Goal: Task Accomplishment & Management: Use online tool/utility

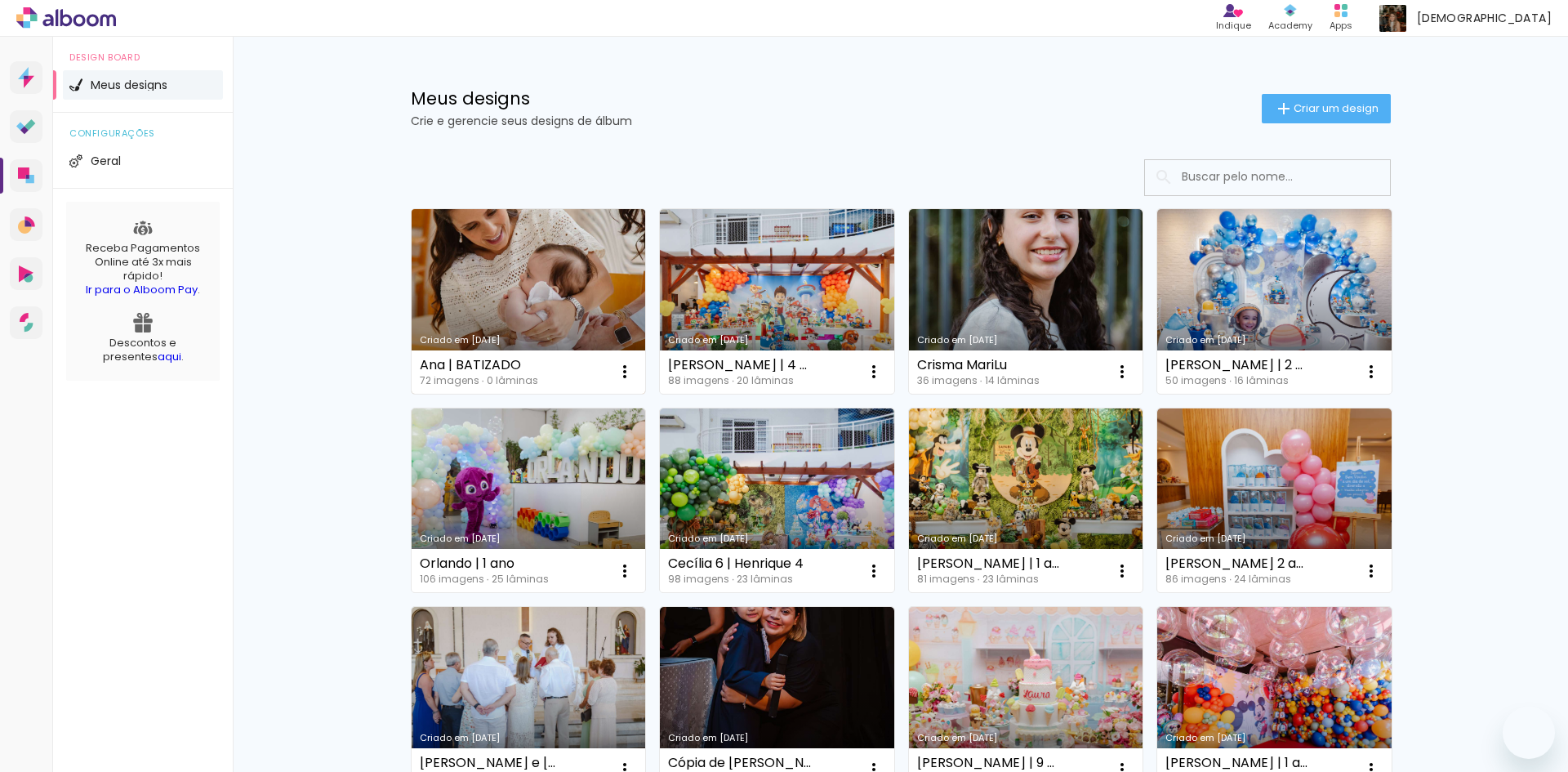
drag, startPoint x: 0, startPoint y: 0, endPoint x: 570, endPoint y: 273, distance: 632.0
click at [570, 273] on link "Criado em [DATE]" at bounding box center [528, 301] width 235 height 184
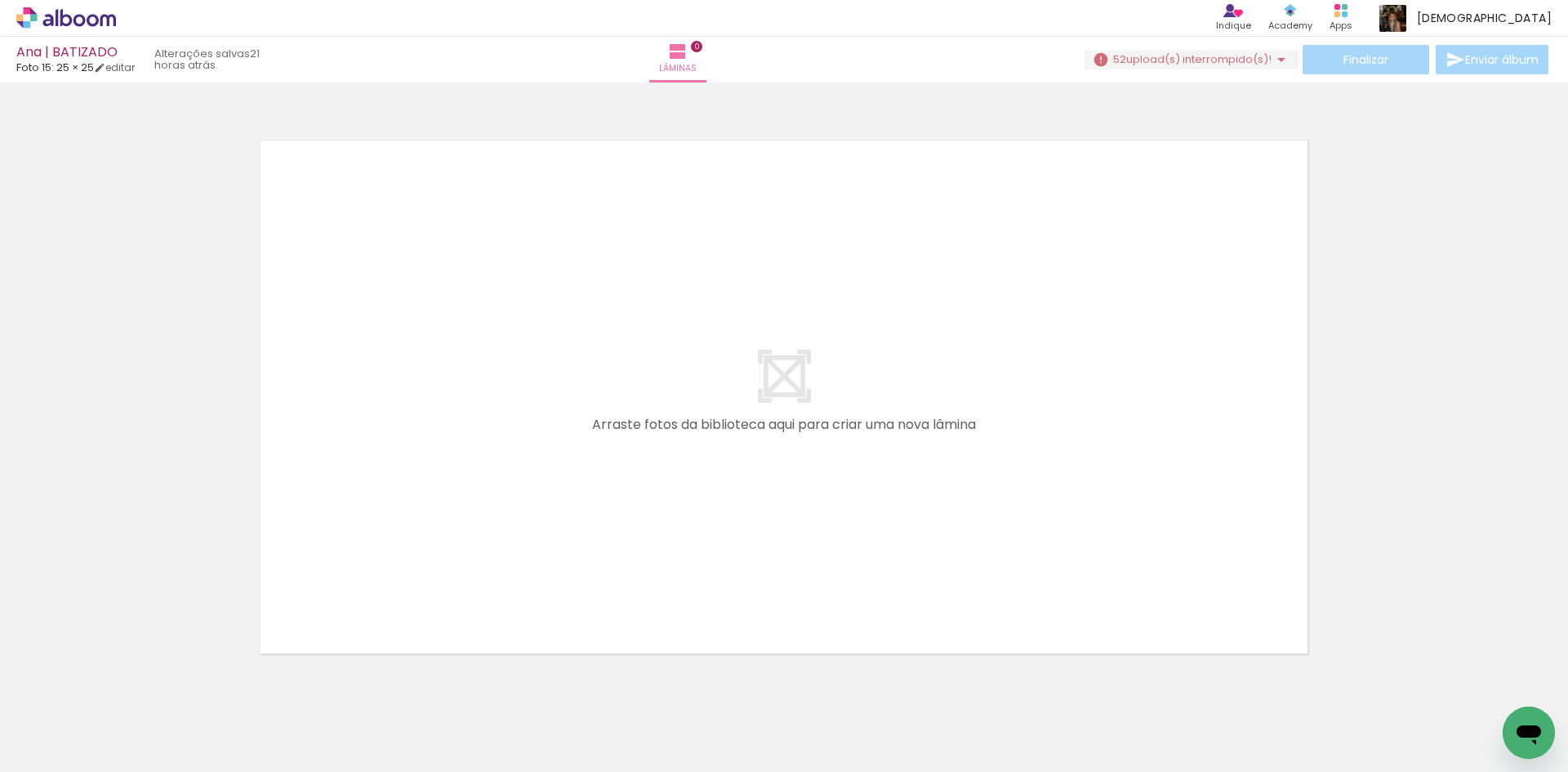
scroll to position [0, 5157]
drag, startPoint x: 735, startPoint y: 763, endPoint x: 8, endPoint y: 35, distance: 1028.8
click at [1214, 58] on span "upload(s) interrompido(s)!" at bounding box center [1200, 58] width 146 height 15
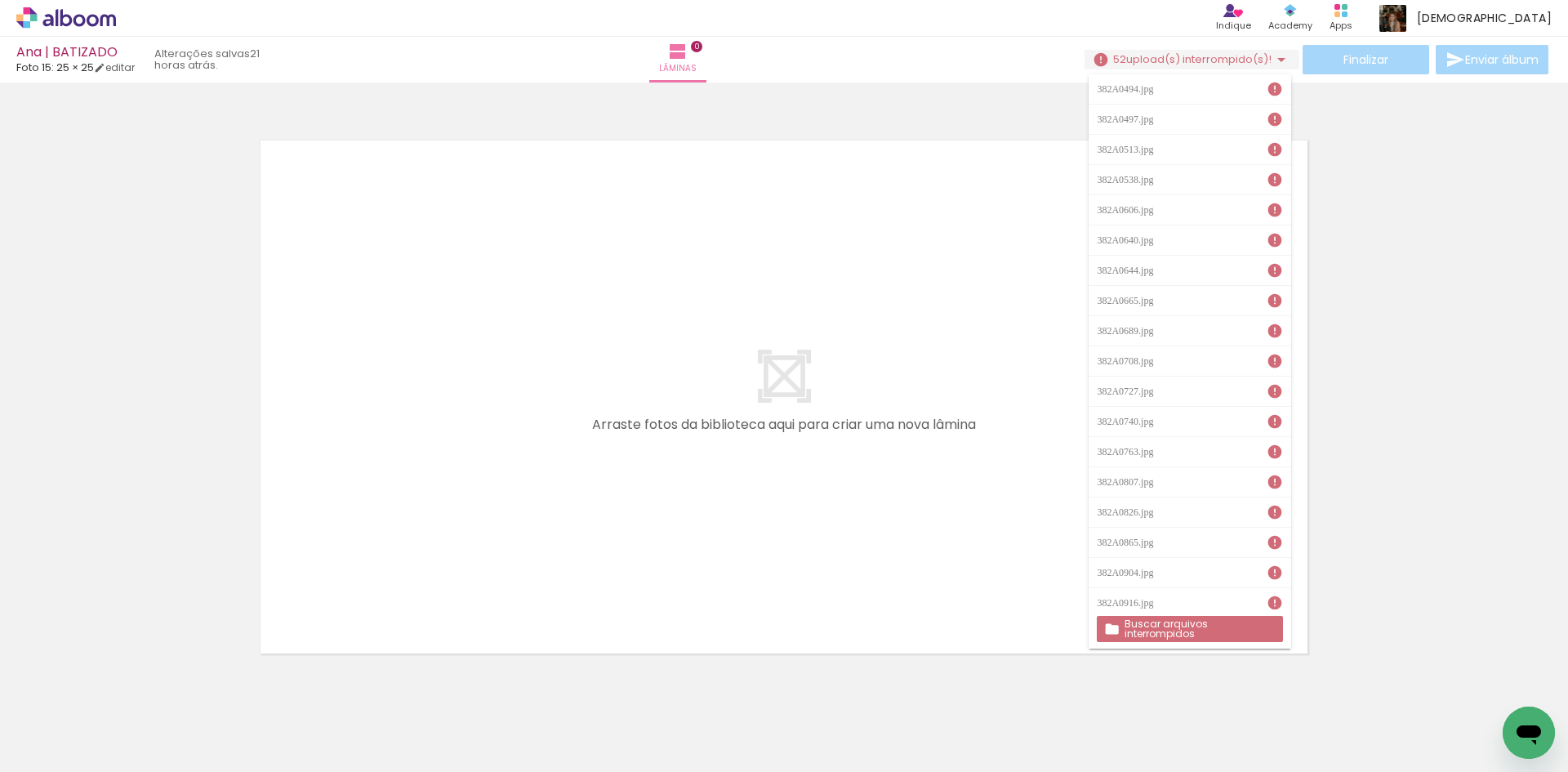
click at [0, 0] on slot "Buscar arquivos interrompidos" at bounding box center [0, 0] width 0 height 0
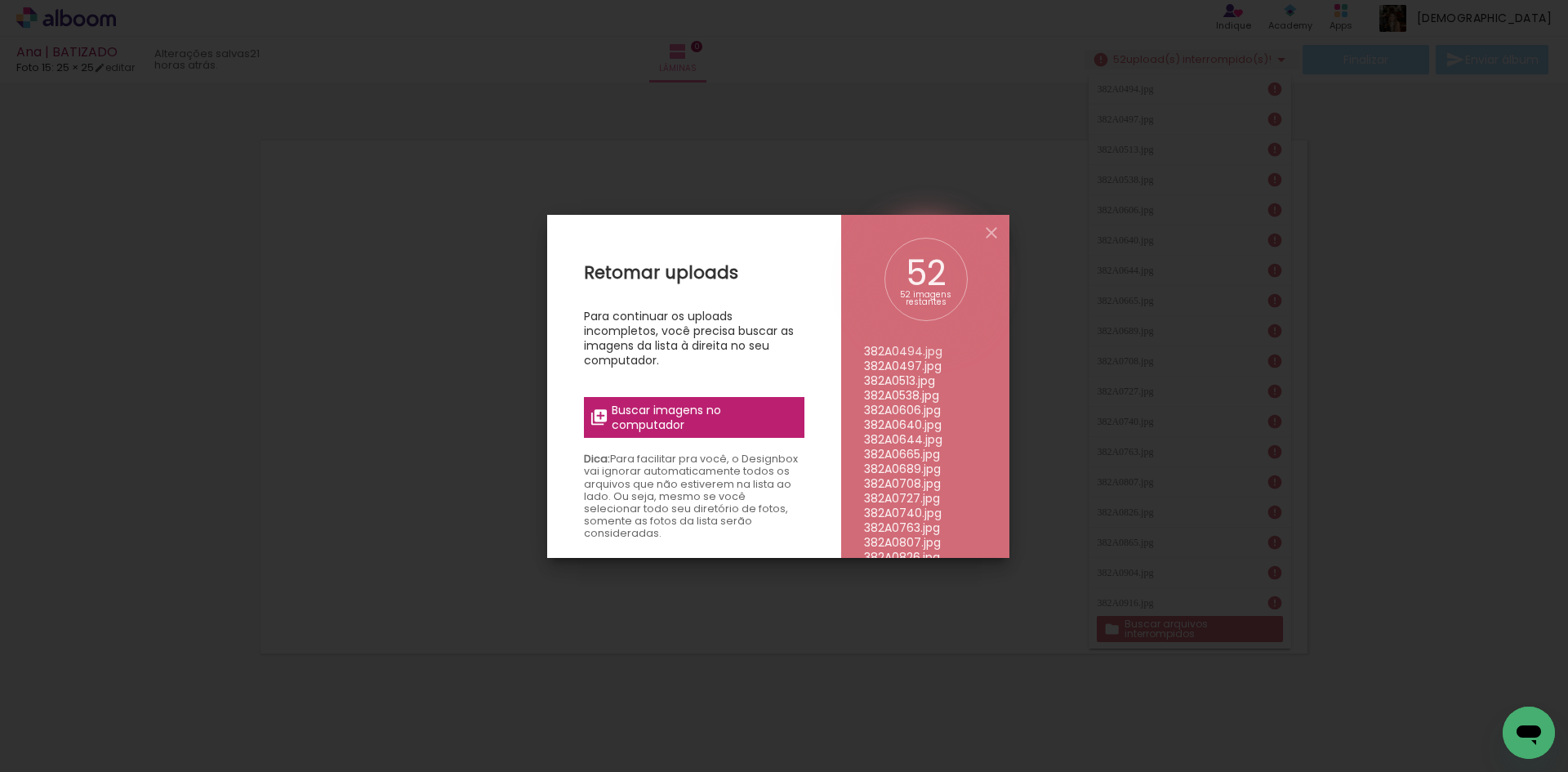
click at [714, 420] on span "Buscar imagens no computador" at bounding box center [703, 417] width 182 height 30
click at [0, 0] on input "file" at bounding box center [0, 0] width 0 height 0
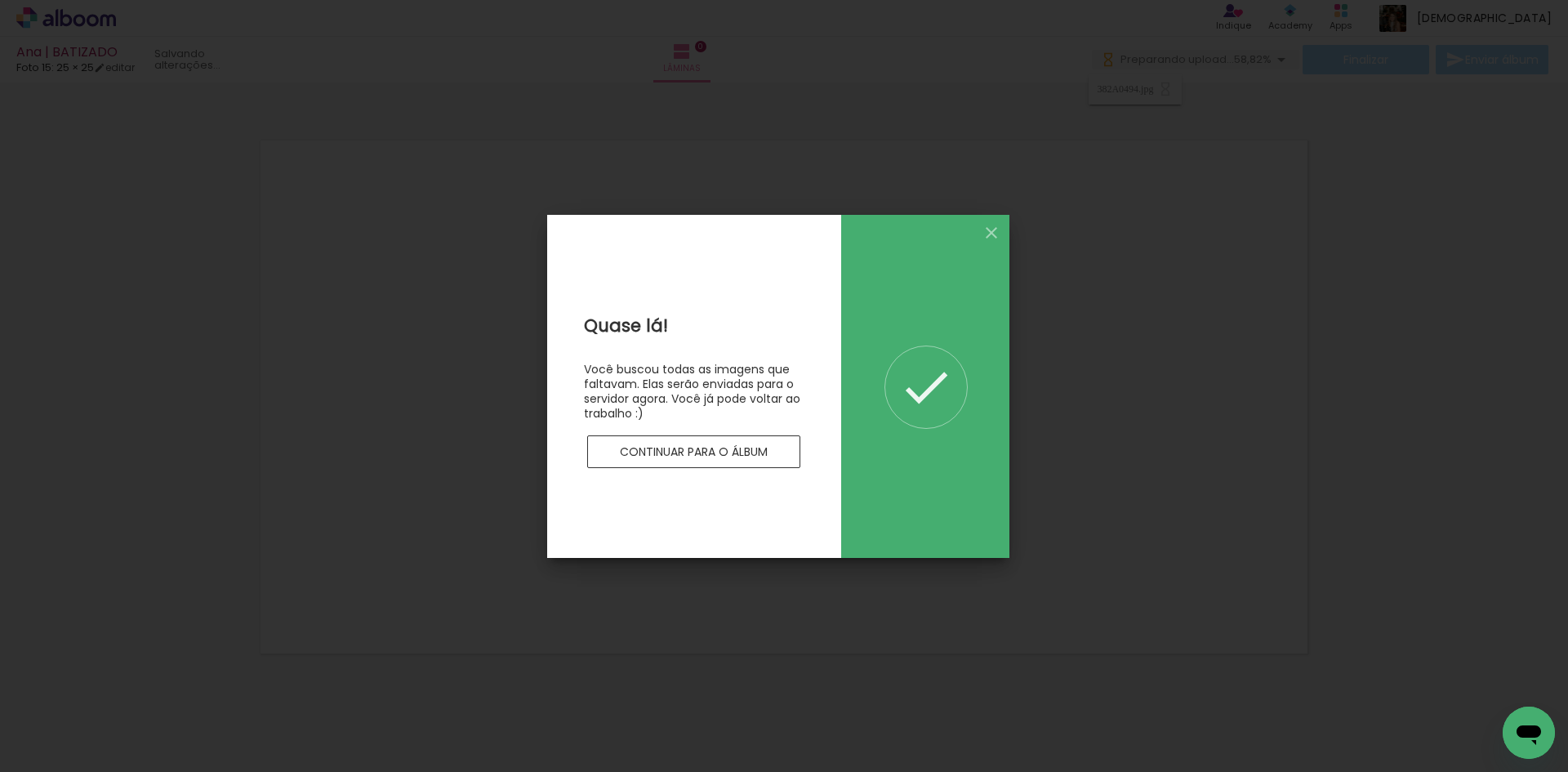
click at [704, 462] on paper-button "Continuar para o álbum" at bounding box center [695, 451] width 214 height 32
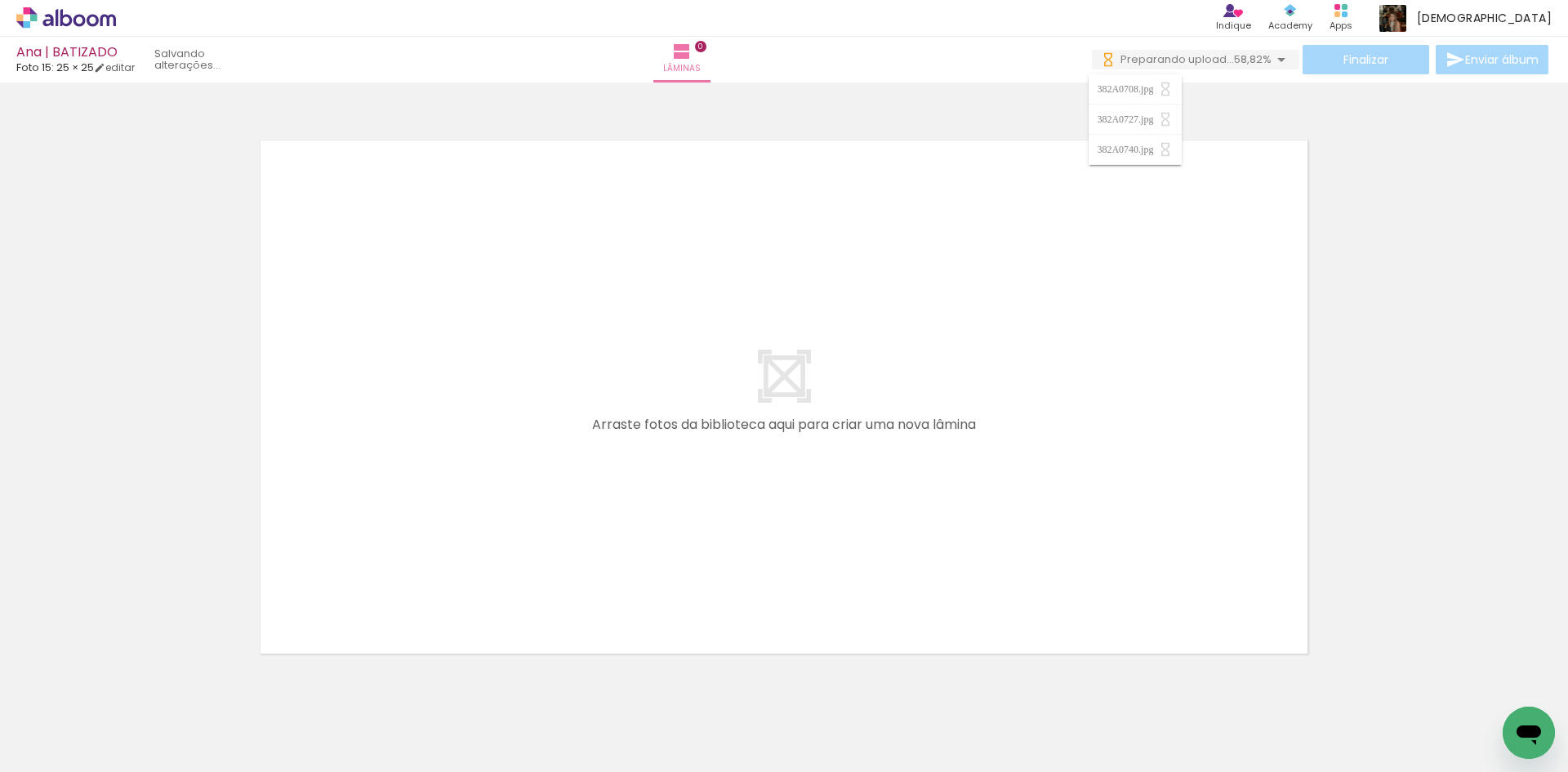
scroll to position [0, 7]
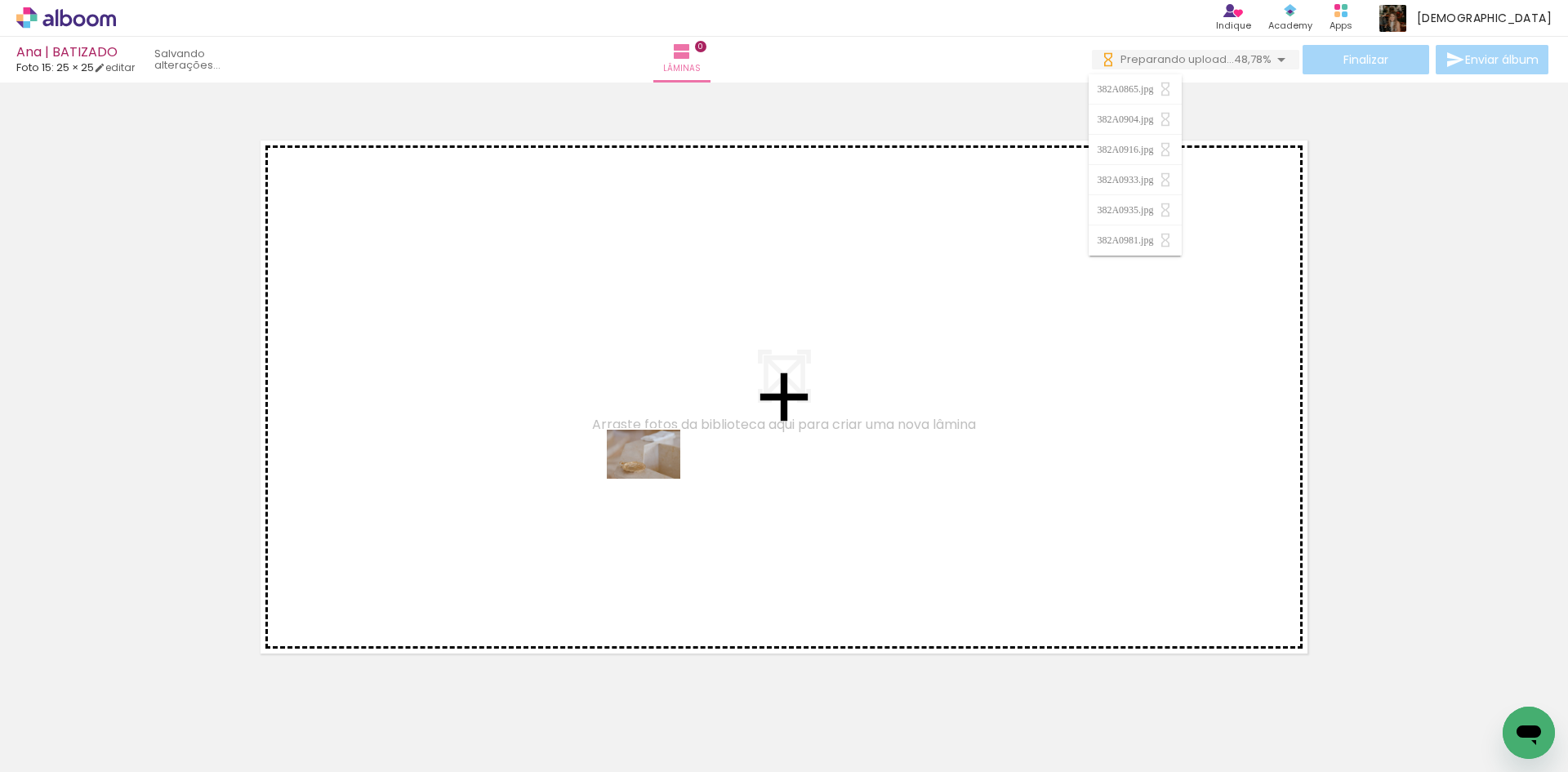
drag, startPoint x: 439, startPoint y: 713, endPoint x: 656, endPoint y: 479, distance: 319.1
click at [656, 479] on quentale-workspace at bounding box center [784, 386] width 1568 height 772
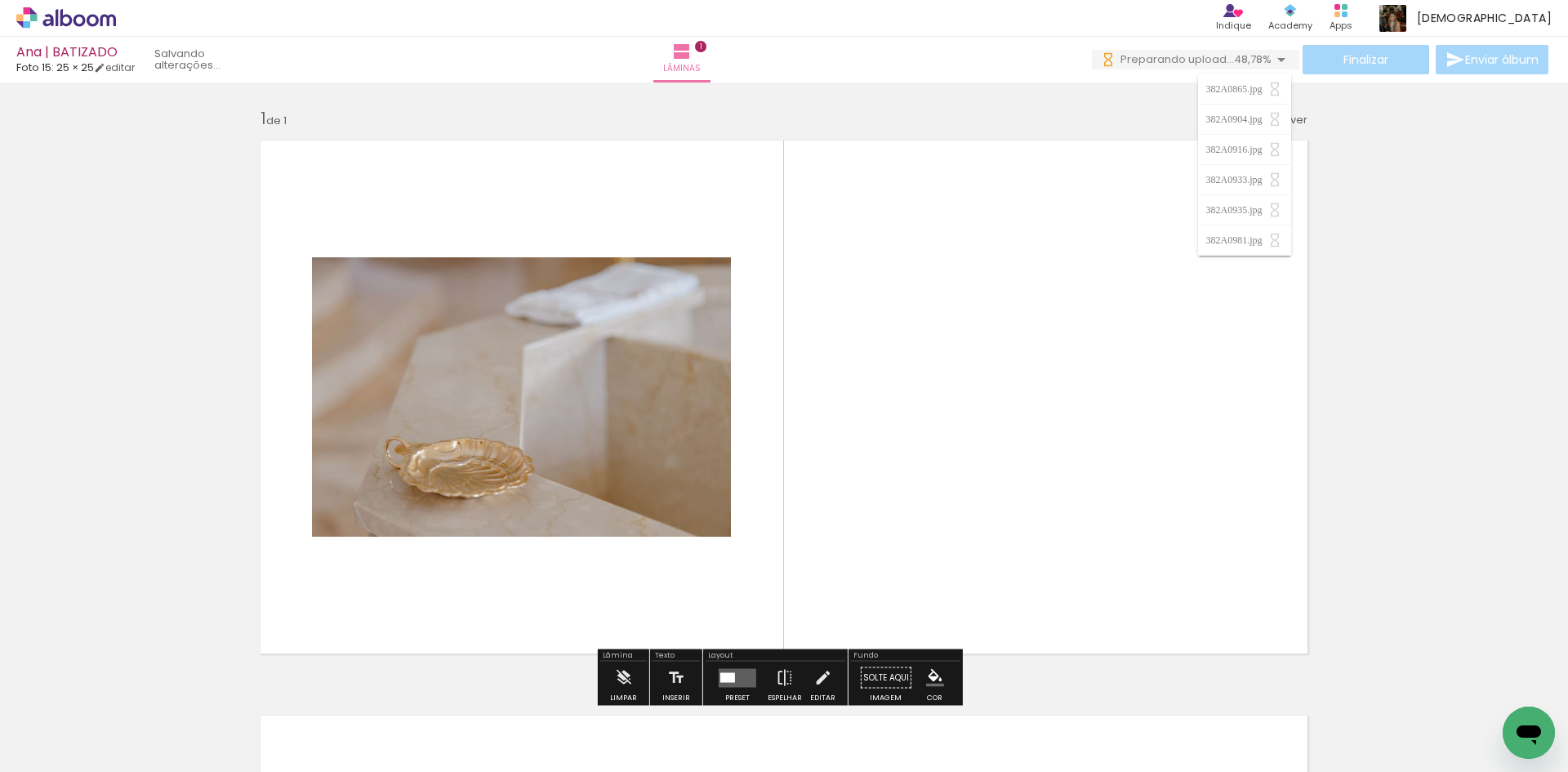
scroll to position [22, 0]
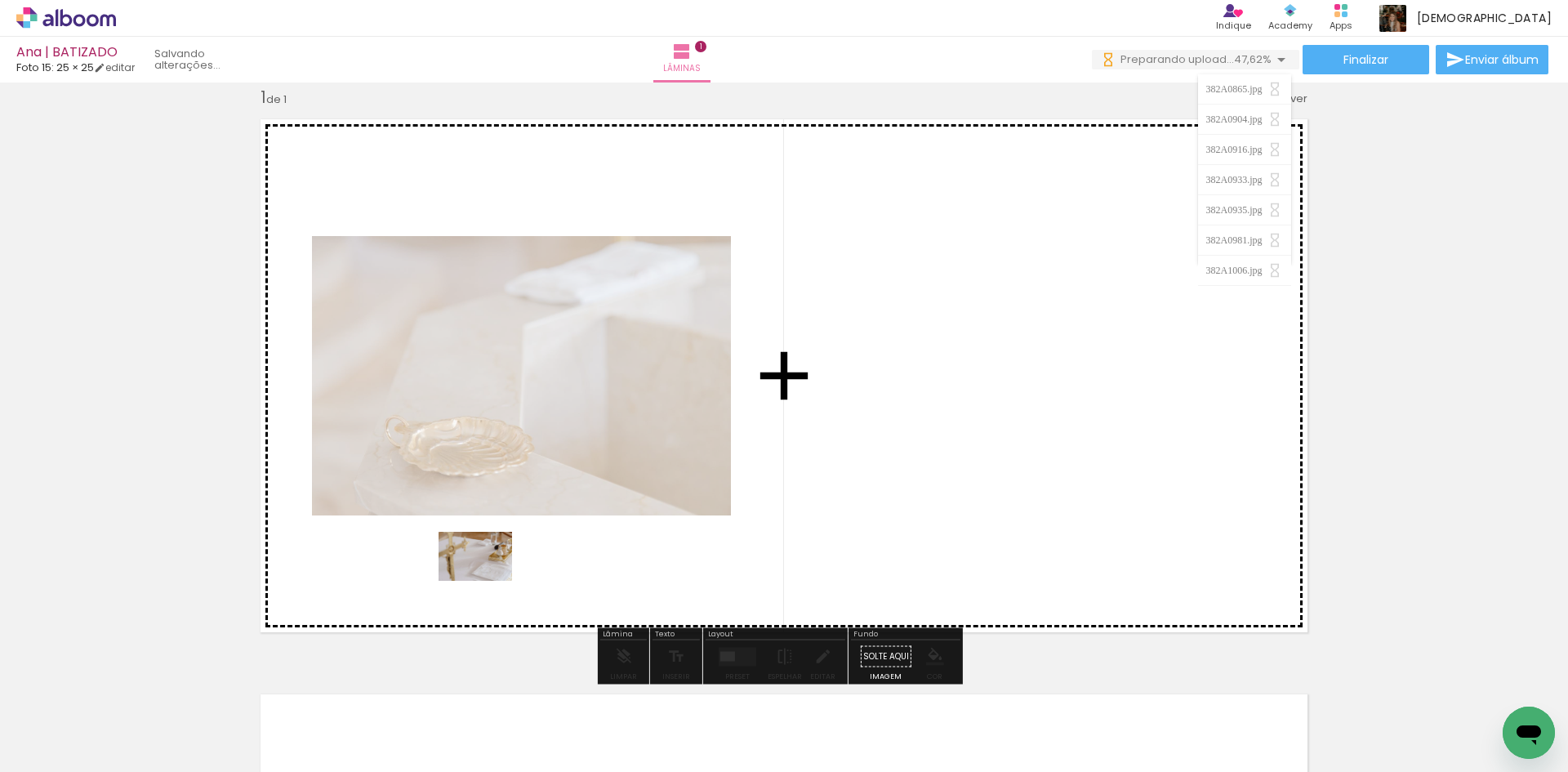
drag, startPoint x: 329, startPoint y: 728, endPoint x: 488, endPoint y: 581, distance: 216.5
click at [488, 581] on quentale-workspace at bounding box center [784, 386] width 1568 height 772
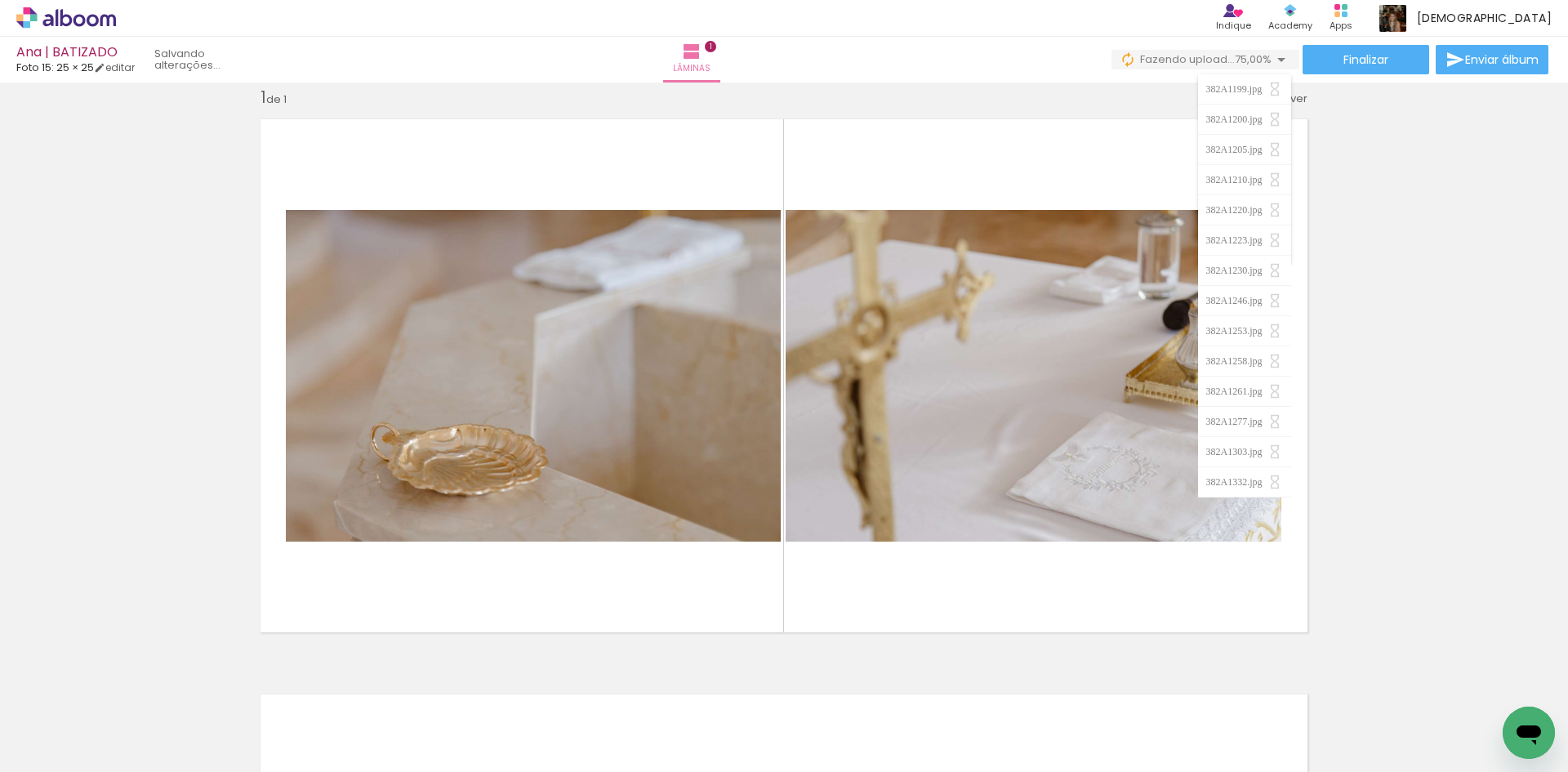
scroll to position [0, 0]
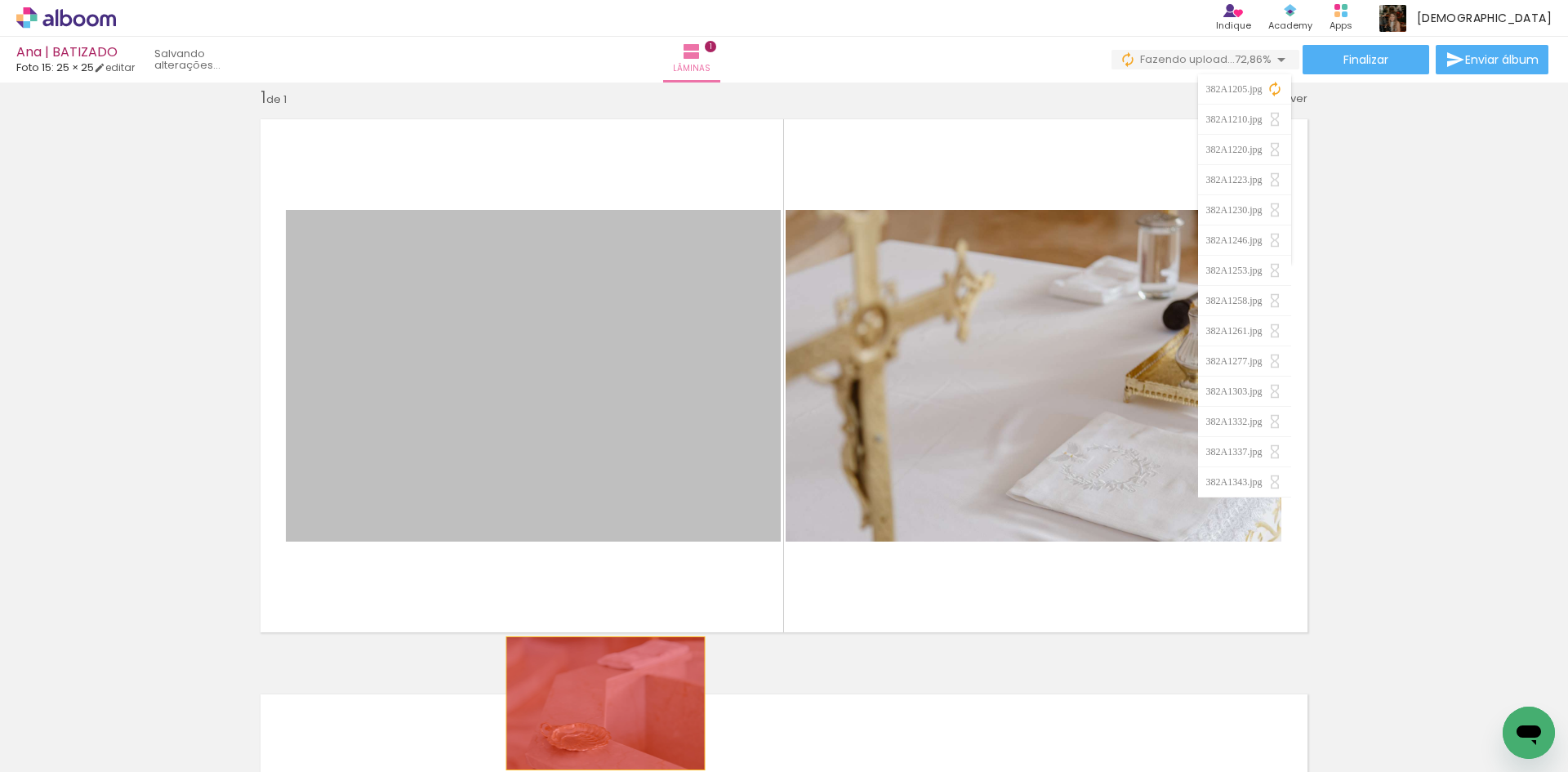
drag, startPoint x: 614, startPoint y: 501, endPoint x: 936, endPoint y: 501, distance: 322.0
click at [599, 705] on quentale-workspace at bounding box center [784, 386] width 1568 height 772
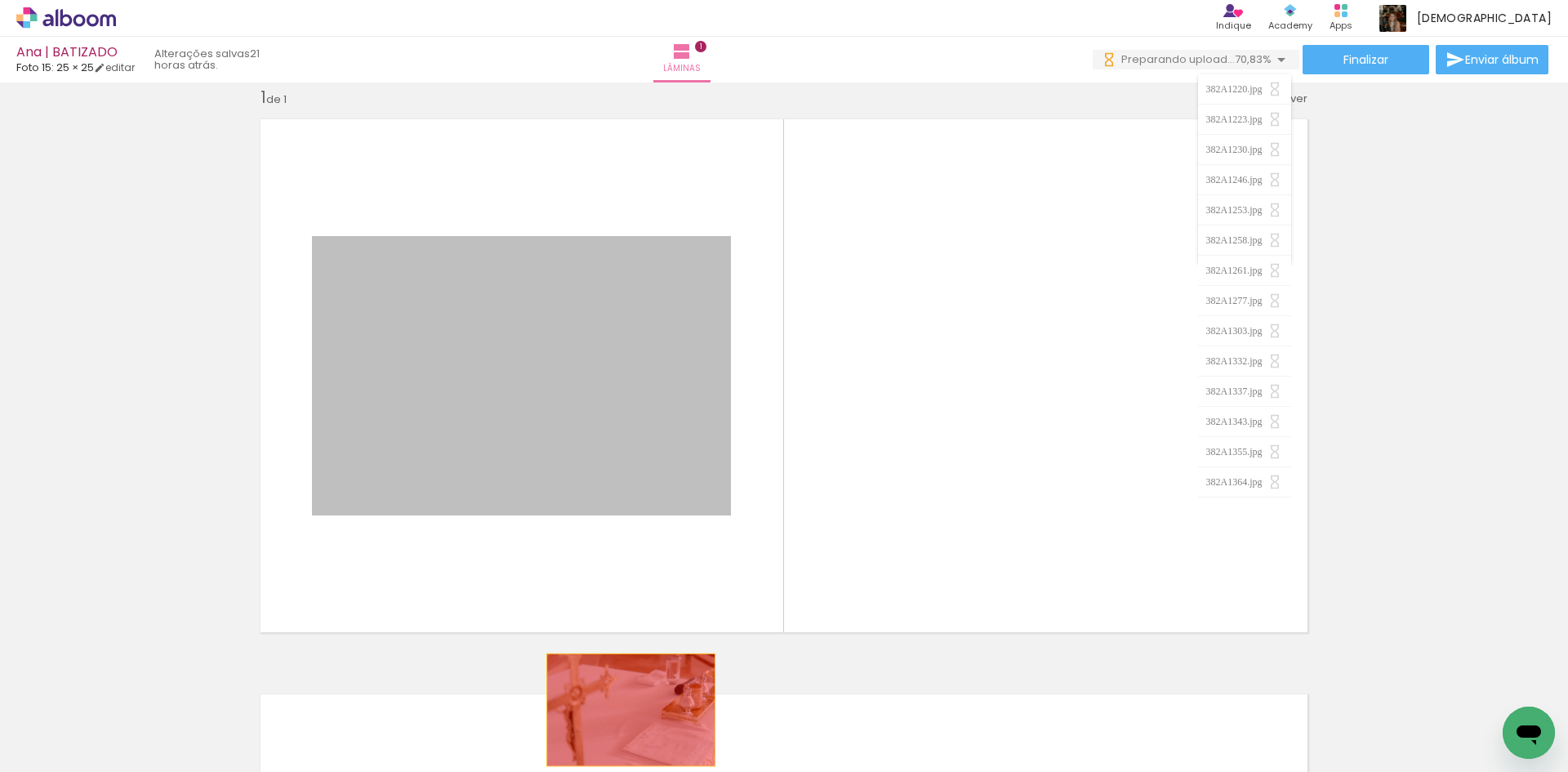
drag, startPoint x: 574, startPoint y: 428, endPoint x: 625, endPoint y: 710, distance: 286.6
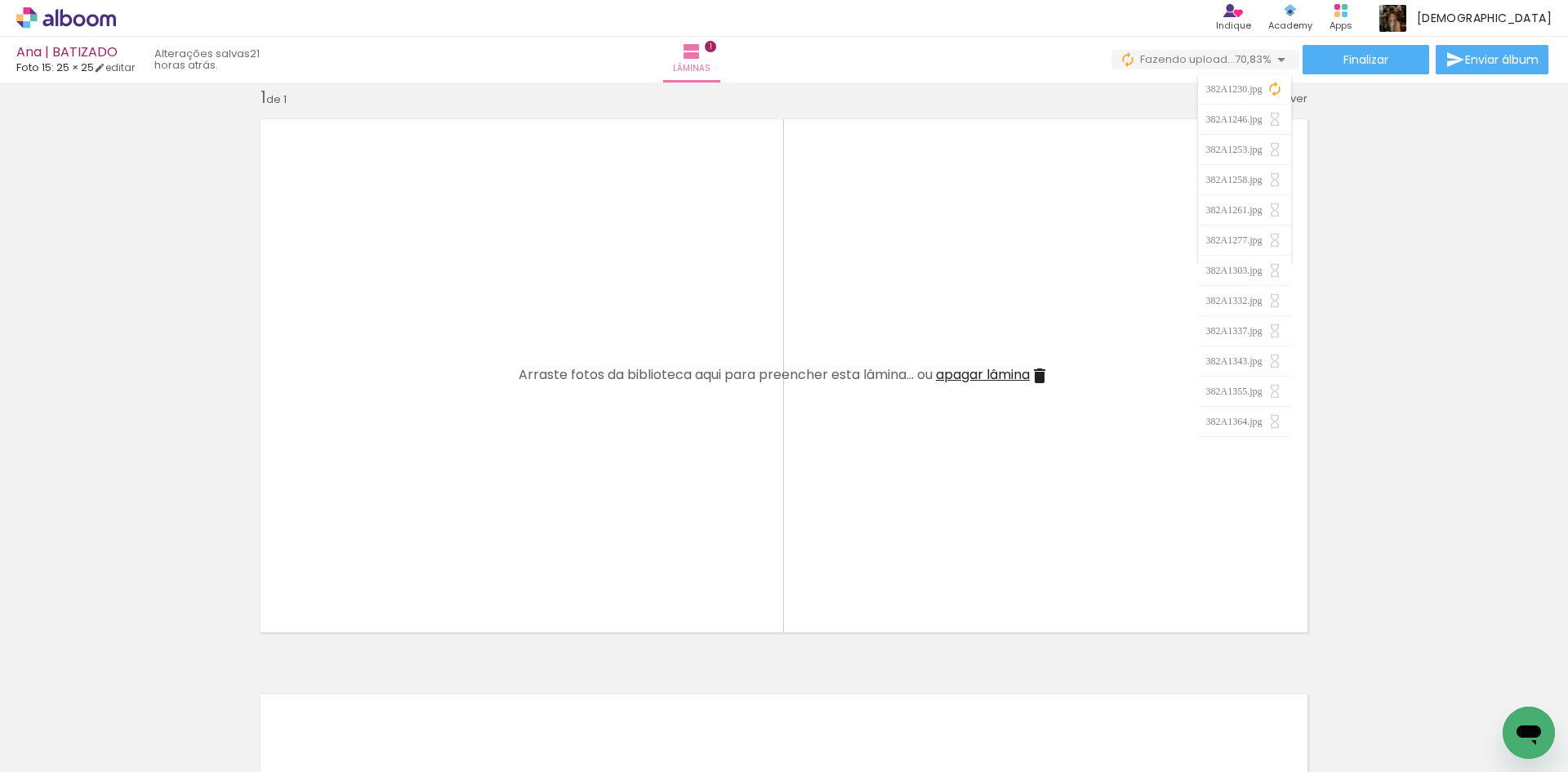
scroll to position [0, 121]
click at [158, 738] on div at bounding box center [134, 717] width 49 height 74
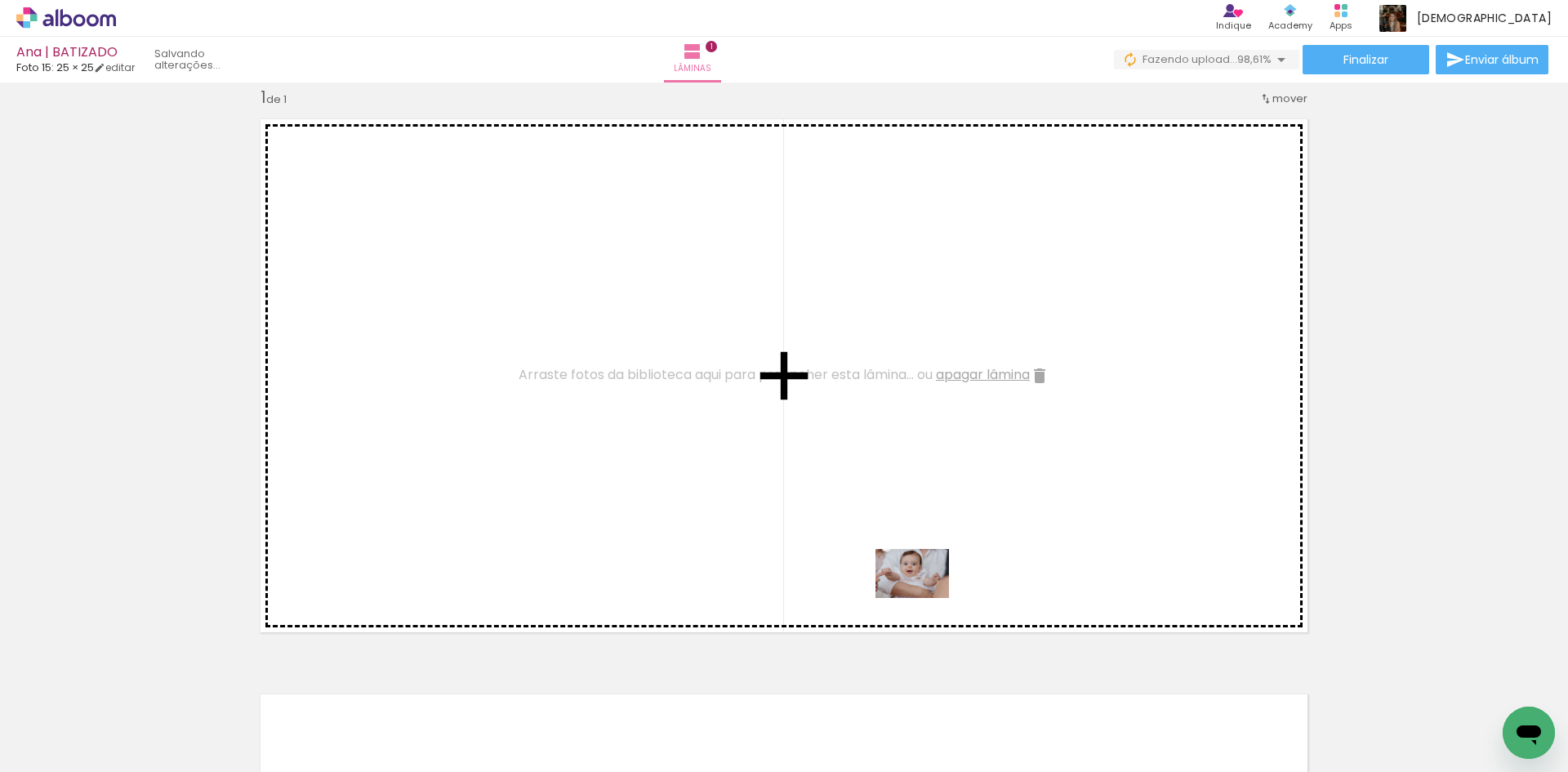
drag, startPoint x: 732, startPoint y: 728, endPoint x: 925, endPoint y: 598, distance: 232.7
click at [925, 598] on quentale-workspace at bounding box center [784, 386] width 1568 height 772
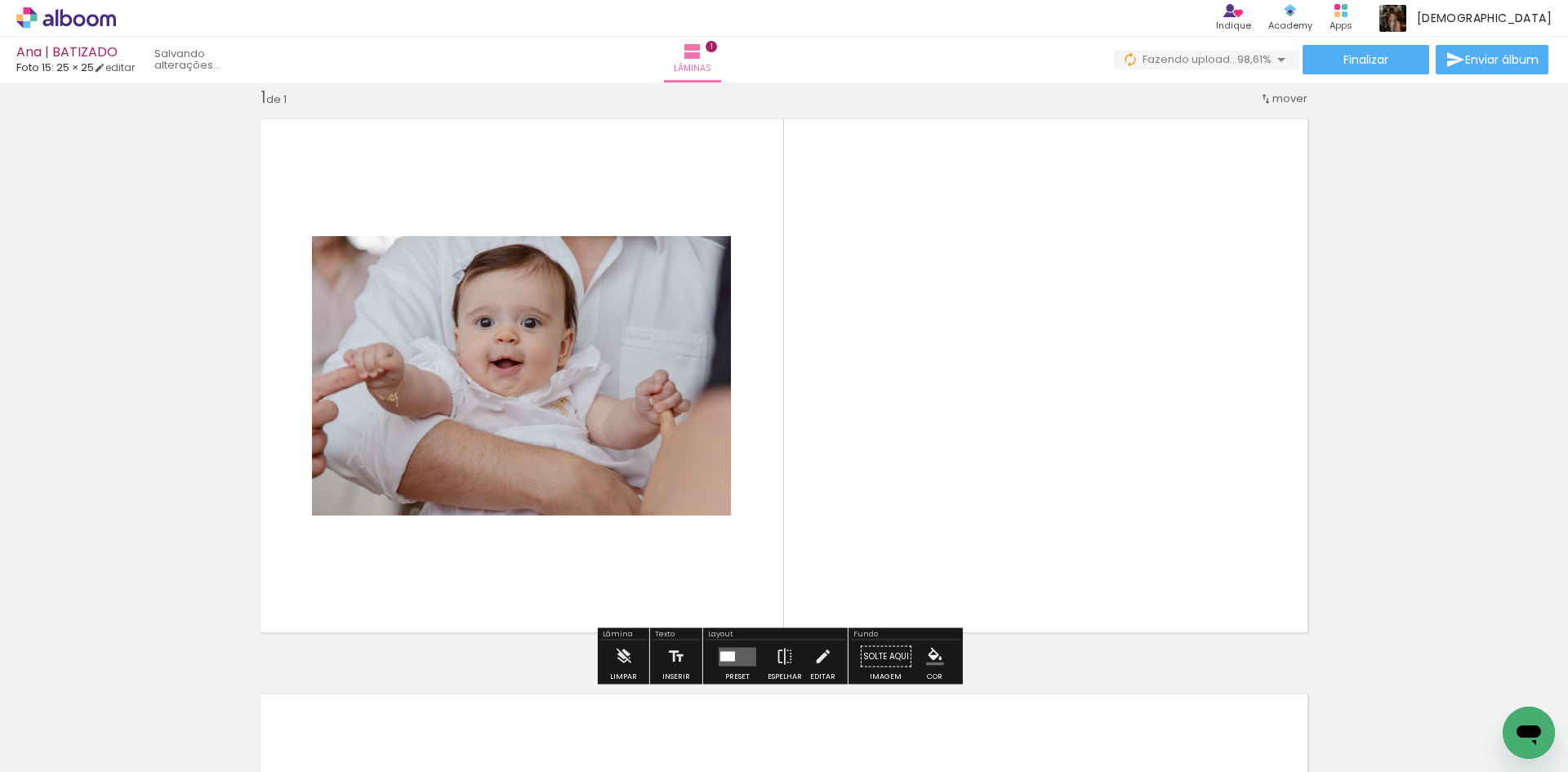
click at [731, 656] on div at bounding box center [728, 655] width 14 height 10
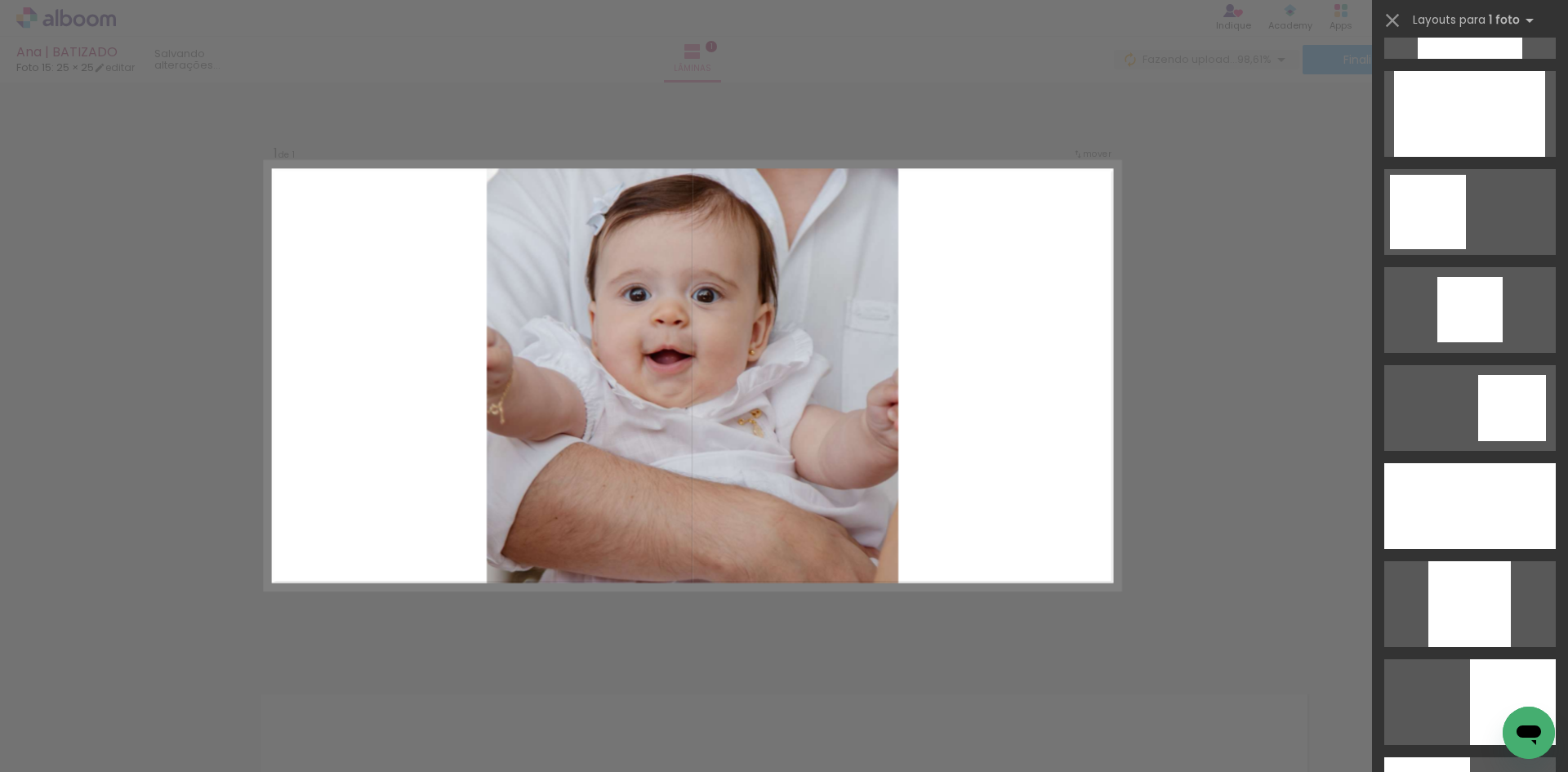
scroll to position [1062, 0]
